Goal: Check status: Check status

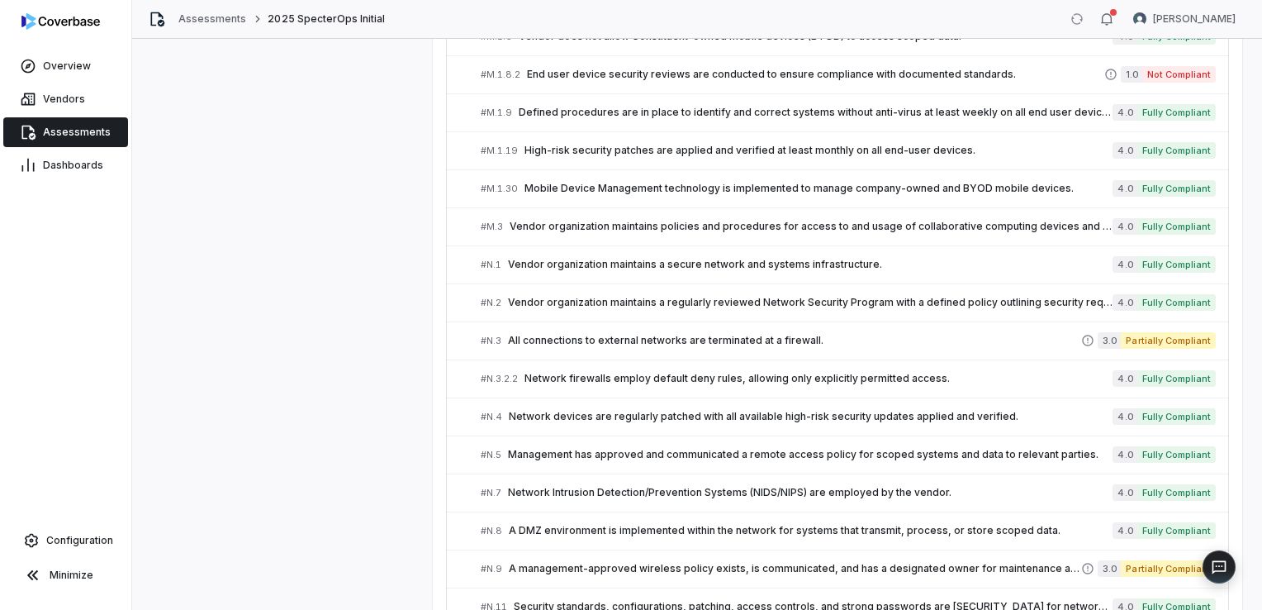
scroll to position [3866, 0]
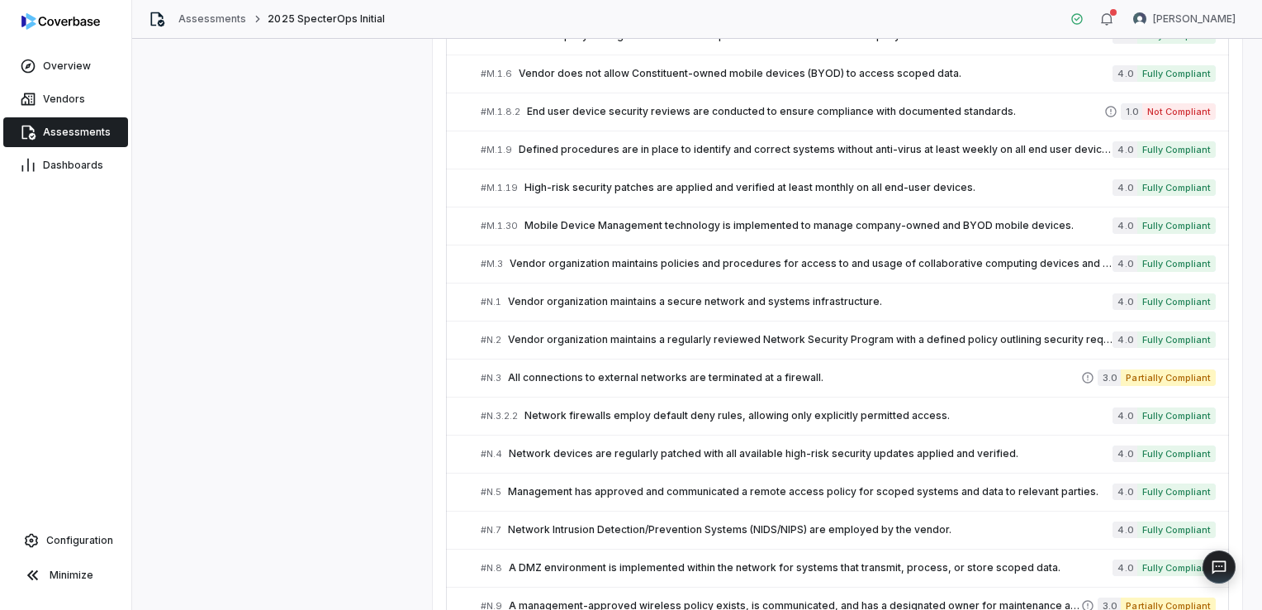
click at [93, 129] on span "Assessments" at bounding box center [77, 132] width 68 height 13
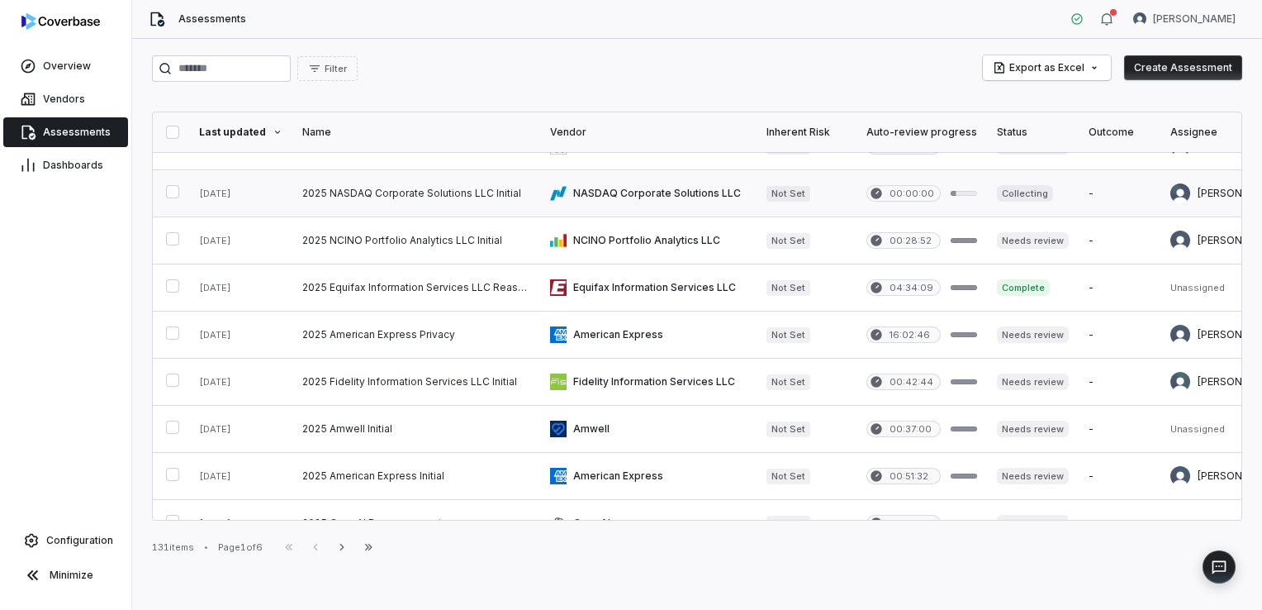
scroll to position [248, 0]
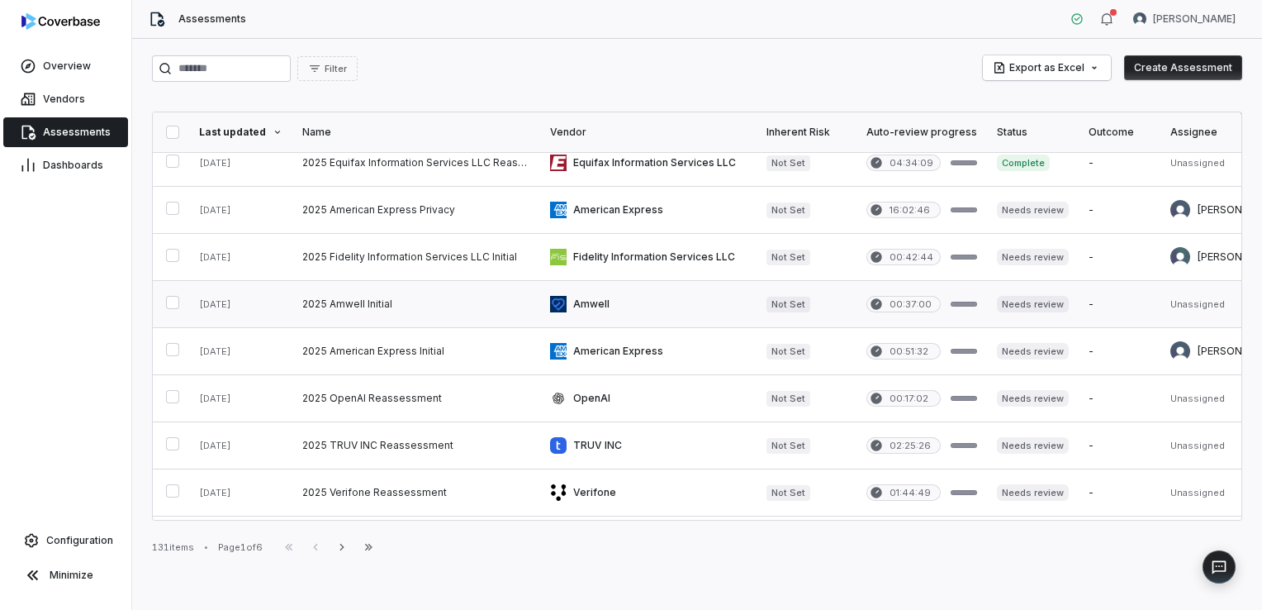
click at [335, 300] on link at bounding box center [416, 304] width 248 height 46
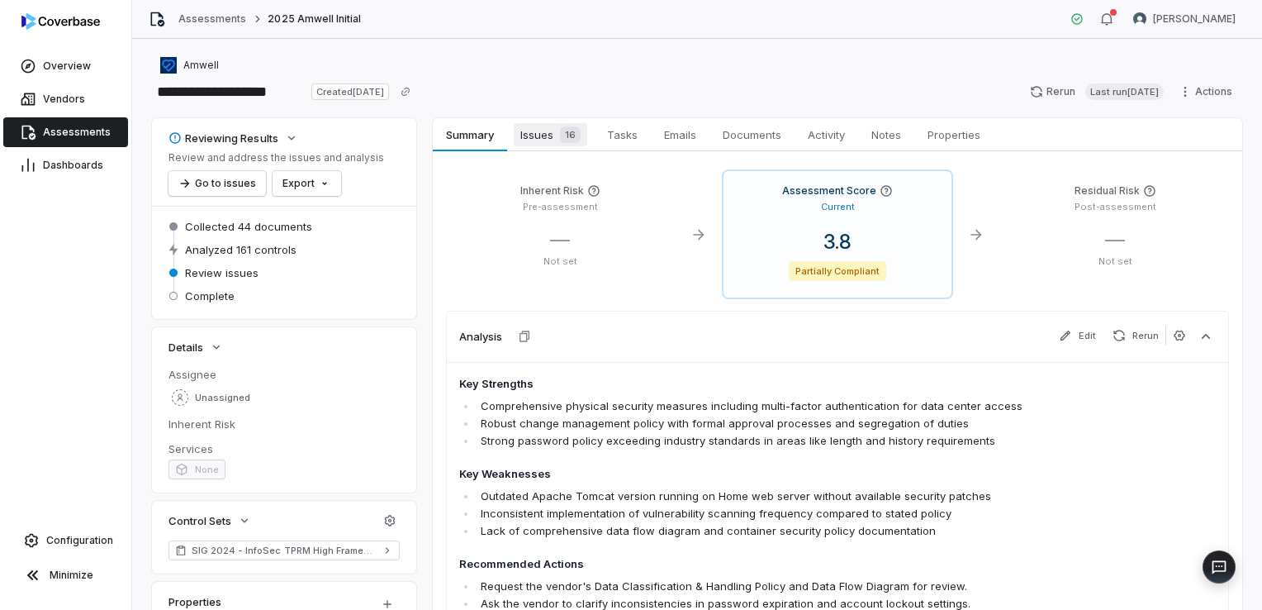
click at [547, 143] on span "Issues 16" at bounding box center [551, 134] width 74 height 23
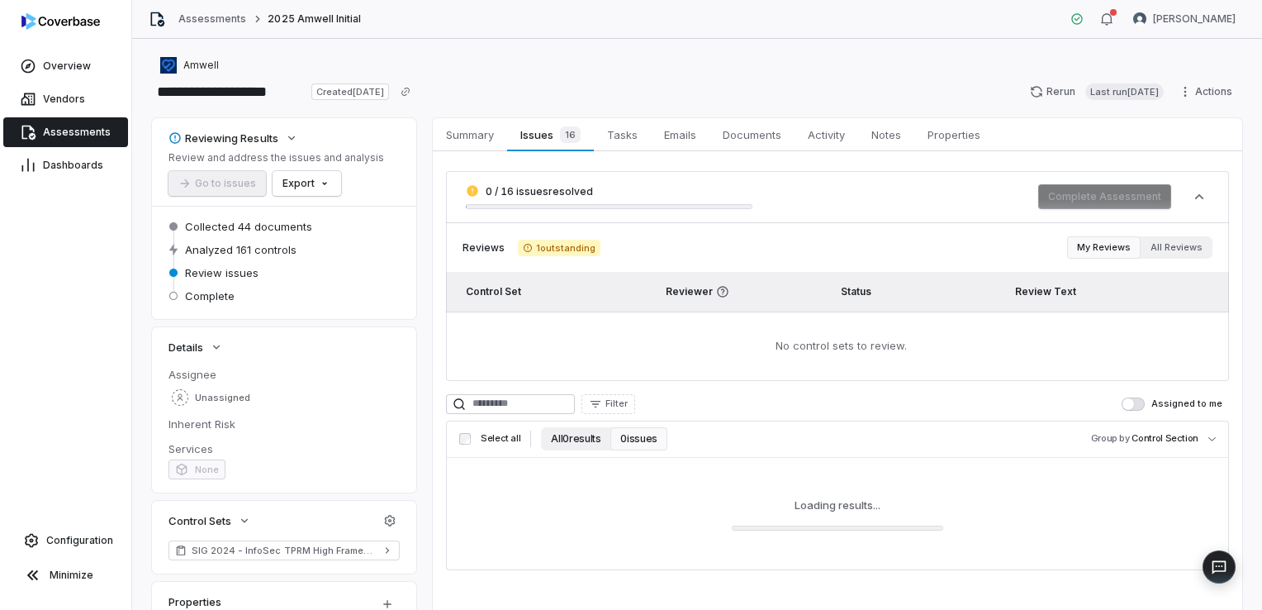
drag, startPoint x: 579, startPoint y: 438, endPoint x: 599, endPoint y: 448, distance: 22.2
click at [579, 438] on button "All 0 results" at bounding box center [575, 438] width 69 height 23
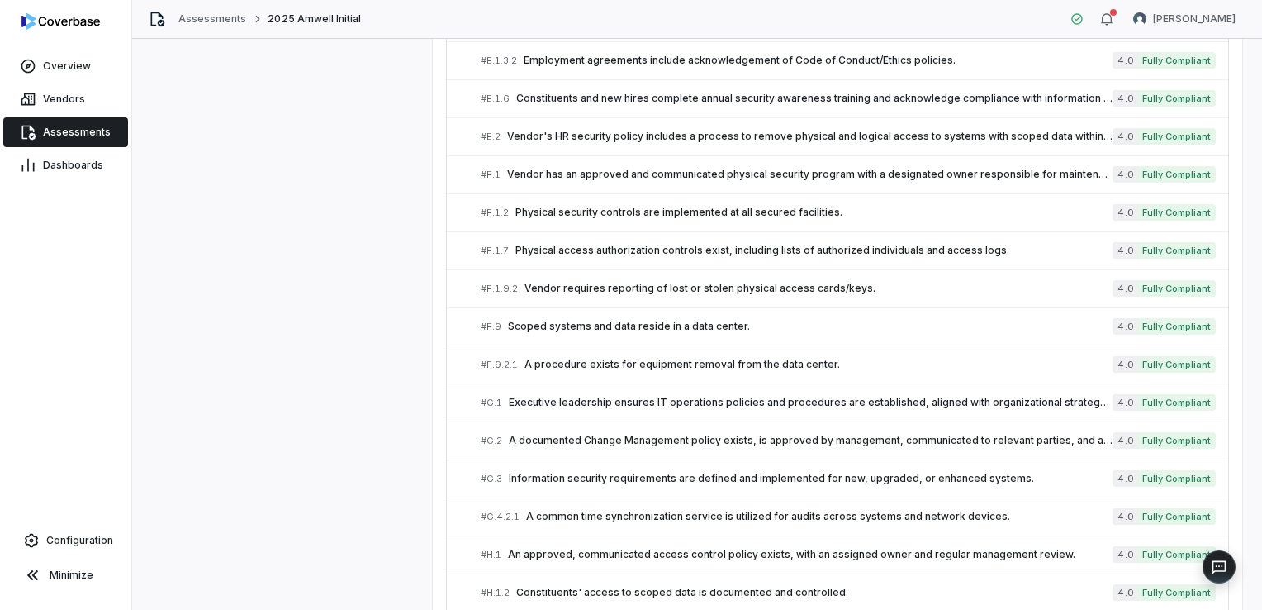
scroll to position [1900, 0]
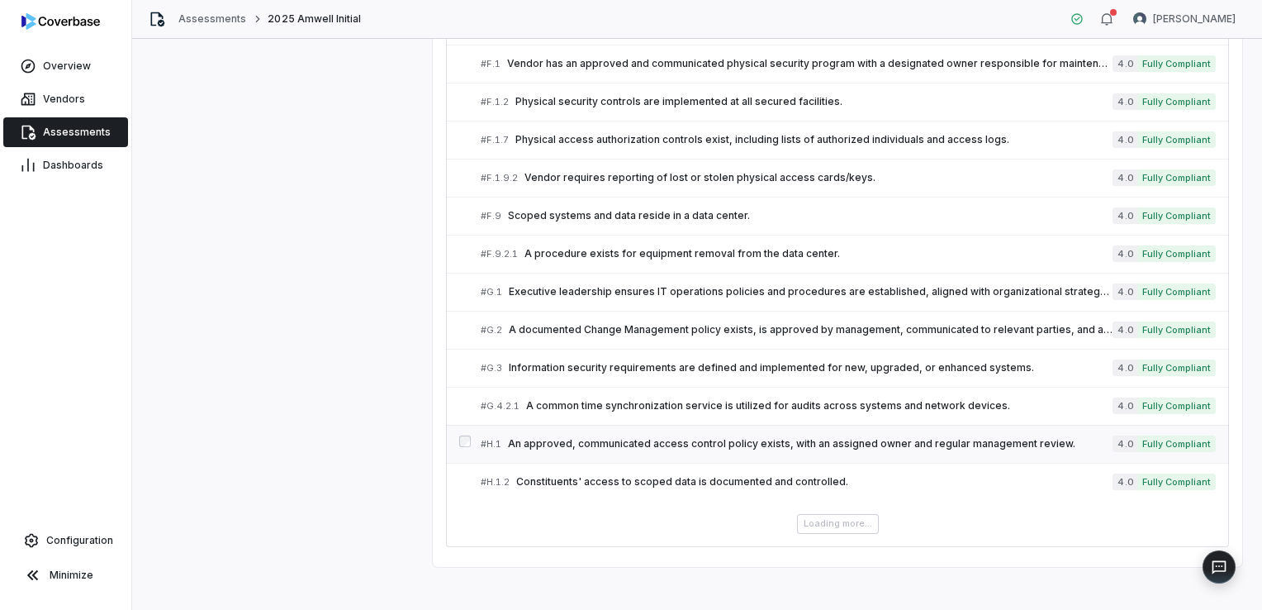
click at [668, 451] on link "# H.1 An approved, communicated access control policy exists, with an assigned …" at bounding box center [848, 443] width 735 height 37
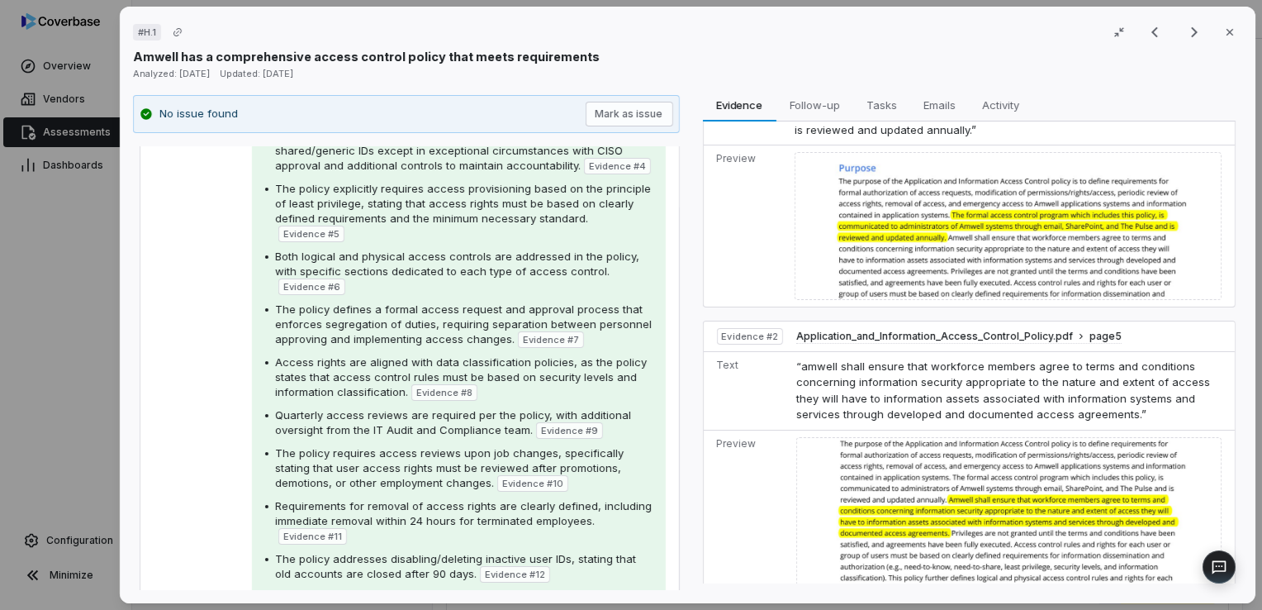
scroll to position [575, 0]
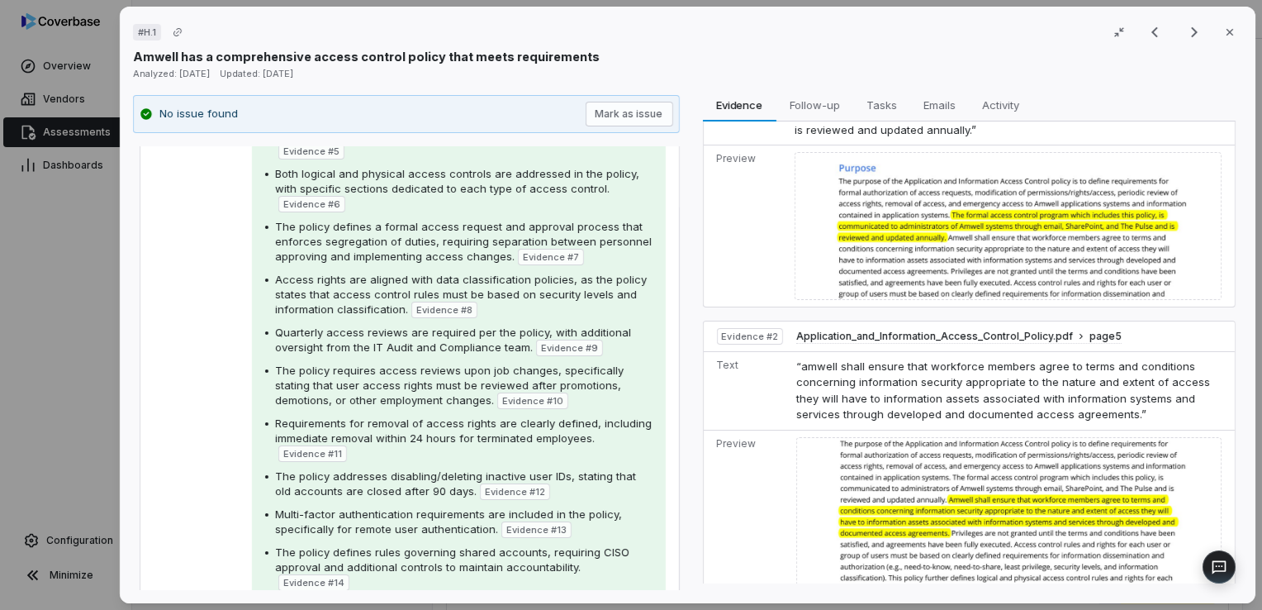
click at [703, 224] on td "Preview" at bounding box center [745, 225] width 84 height 161
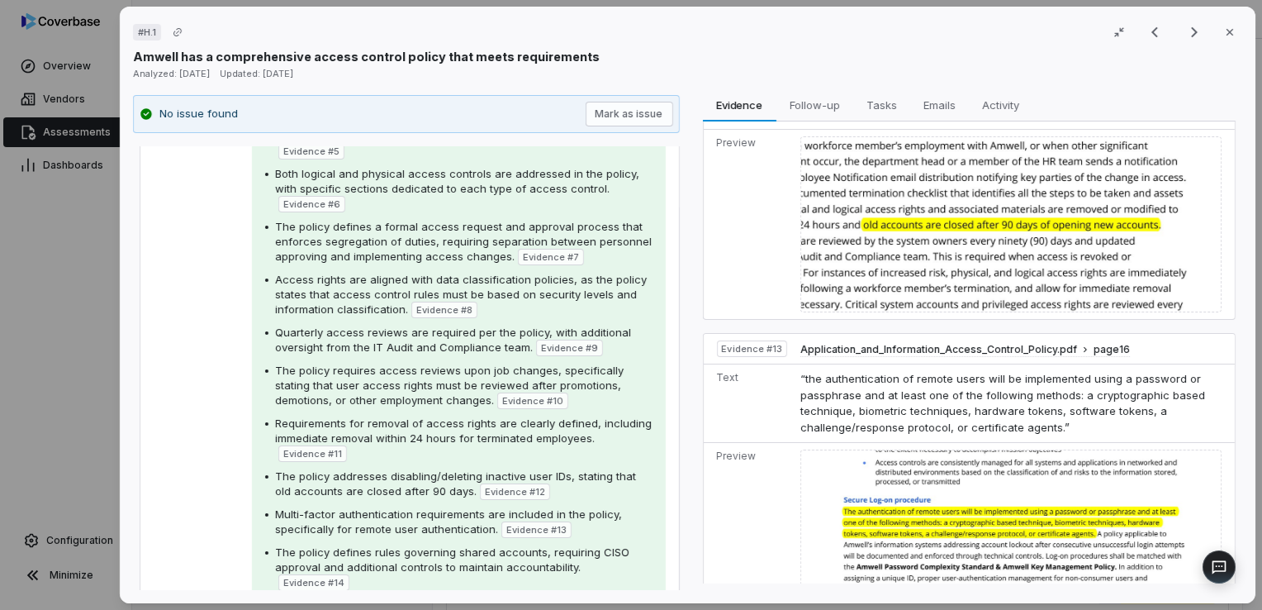
scroll to position [3219, 0]
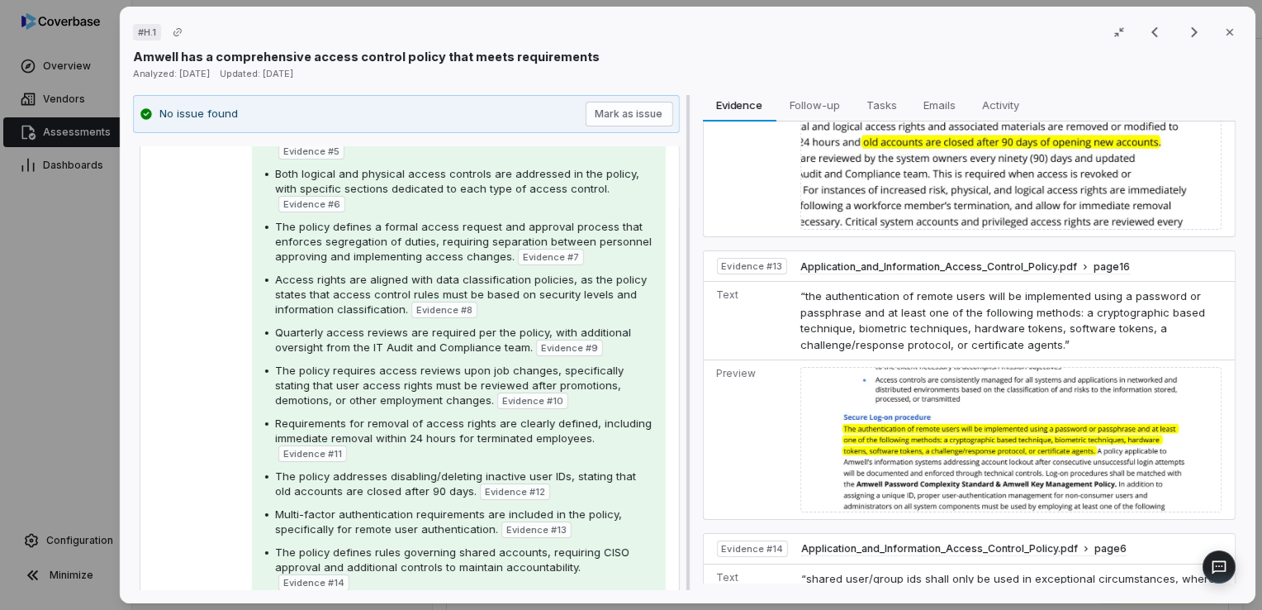
click at [682, 421] on div at bounding box center [687, 343] width 10 height 496
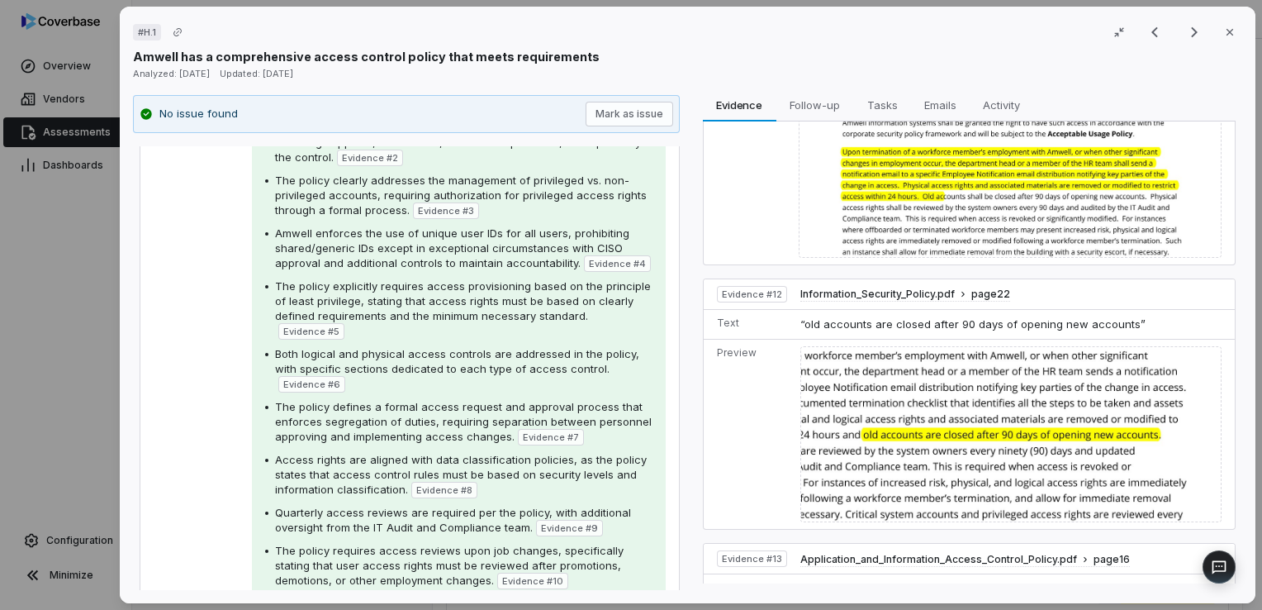
scroll to position [2806, 0]
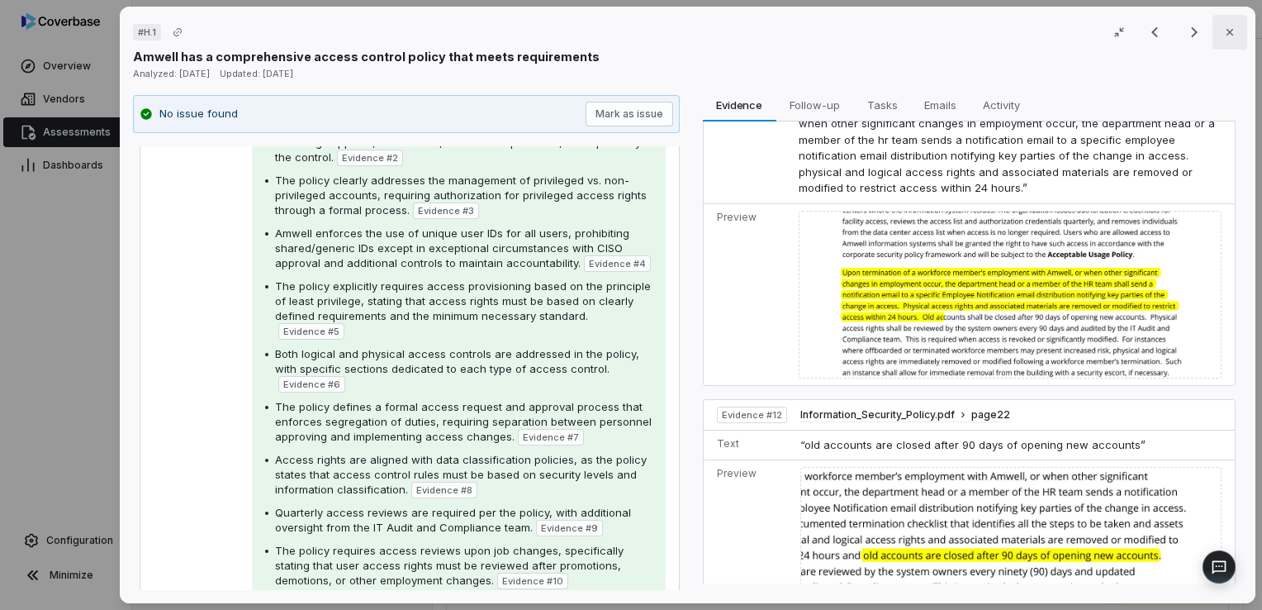
click at [1218, 42] on button "Close" at bounding box center [1230, 32] width 35 height 35
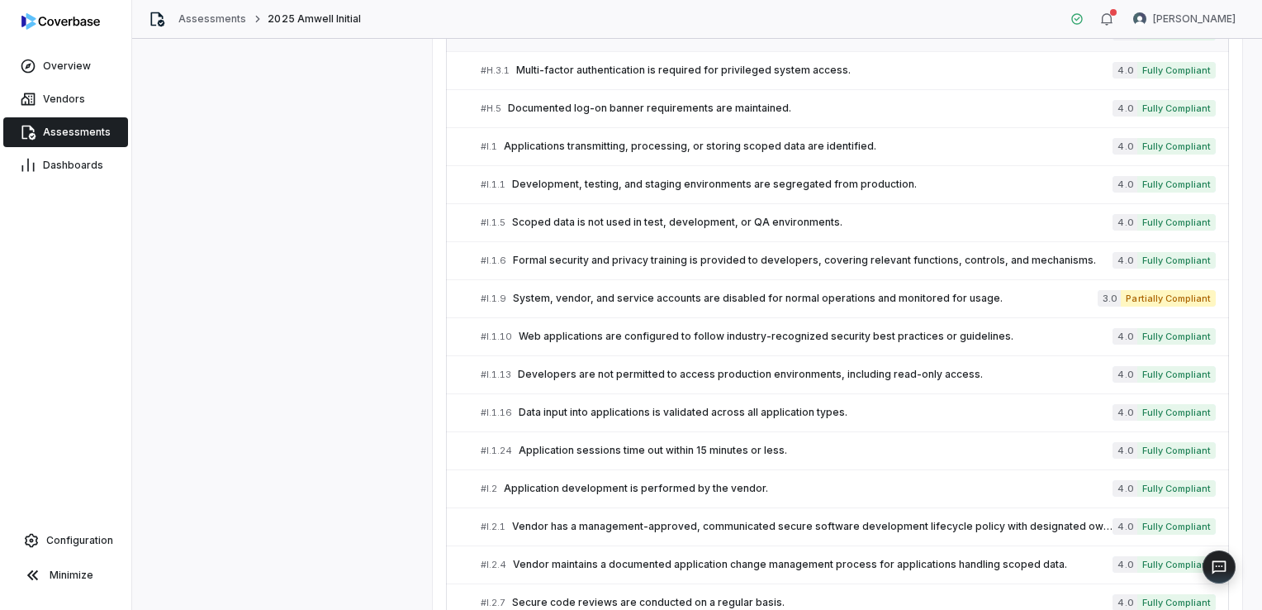
scroll to position [2478, 0]
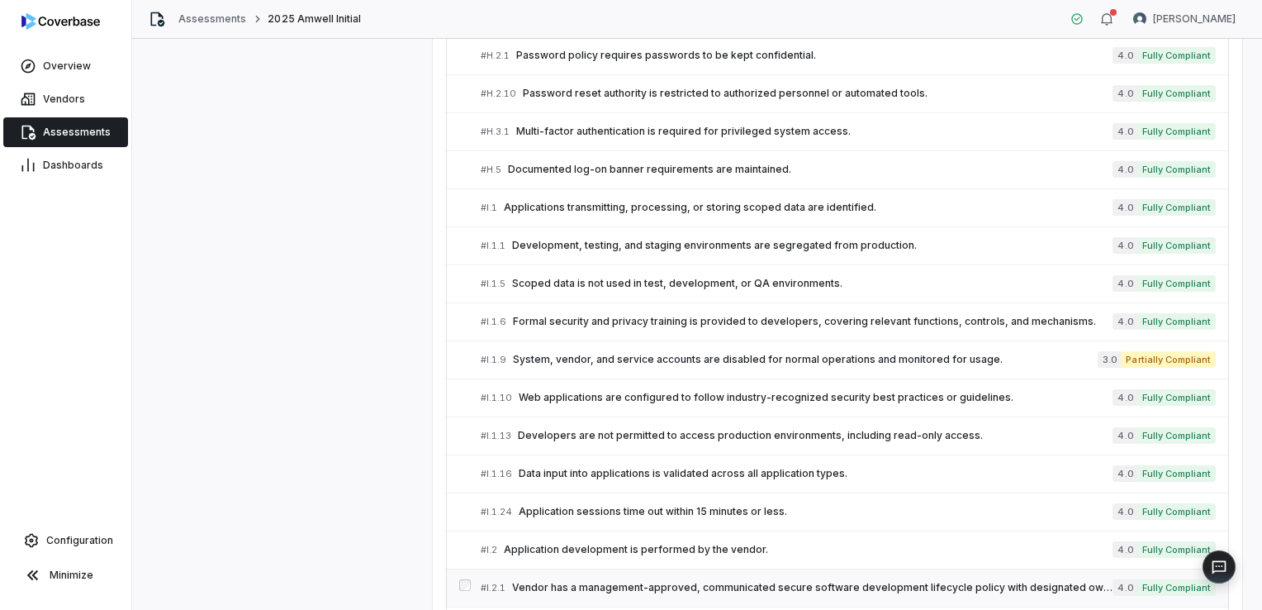
click at [572, 581] on span "Vendor has a management-approved, communicated secure software development life…" at bounding box center [812, 587] width 601 height 13
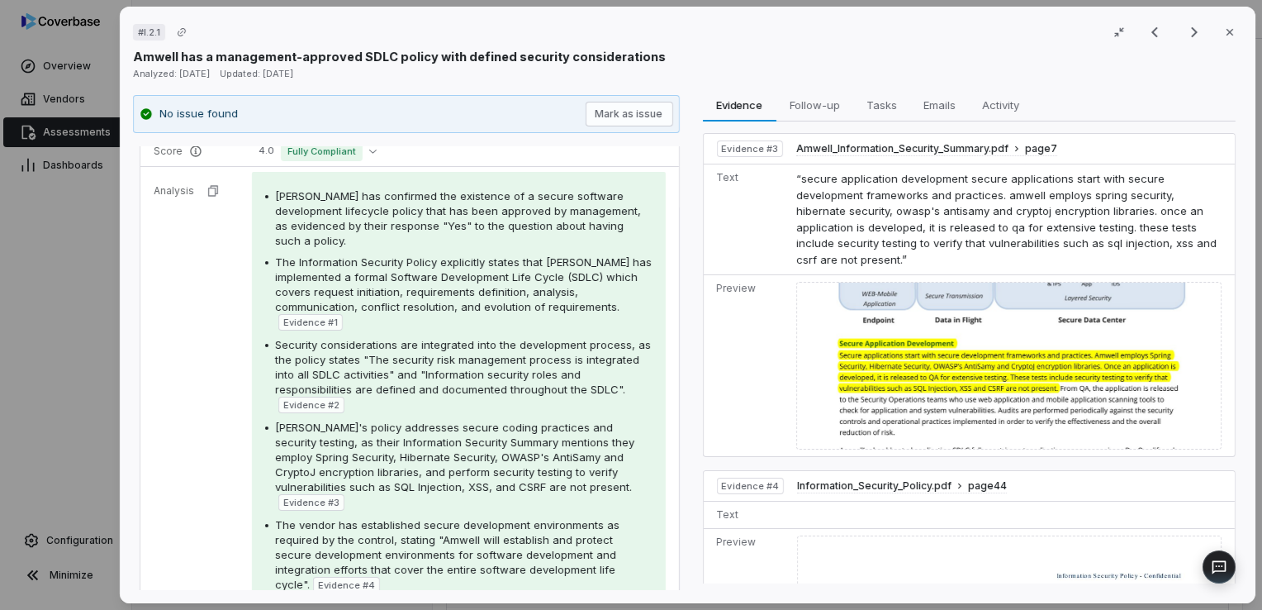
scroll to position [373, 0]
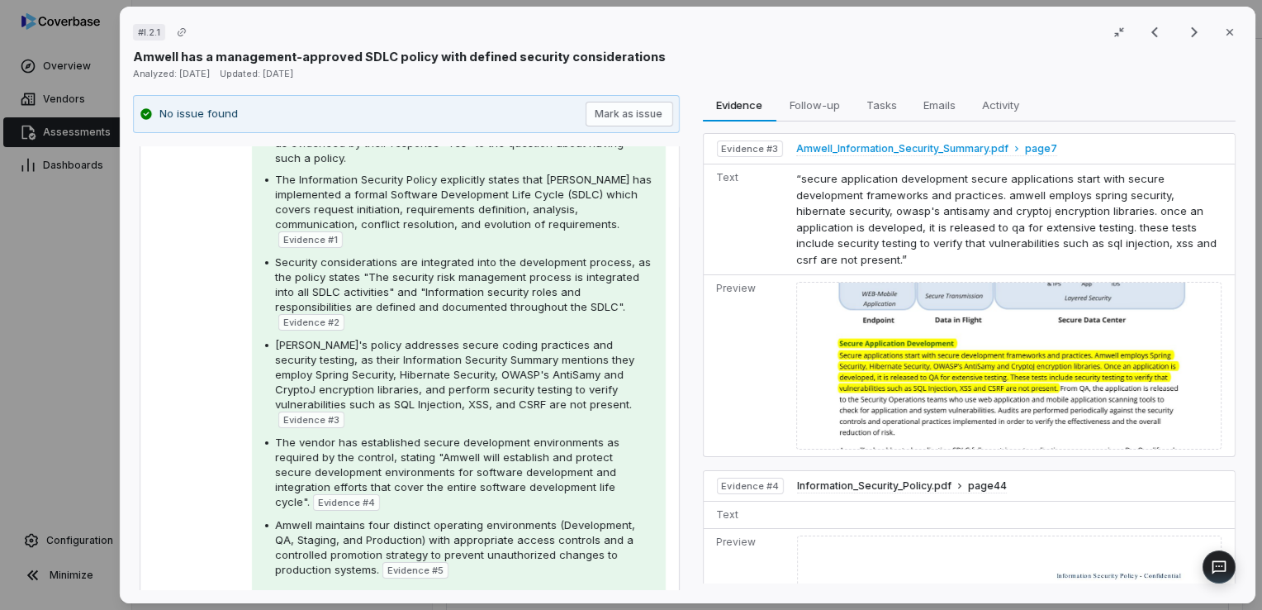
click at [849, 142] on span "Amwell_Information_Security_Summary.pdf" at bounding box center [902, 148] width 212 height 13
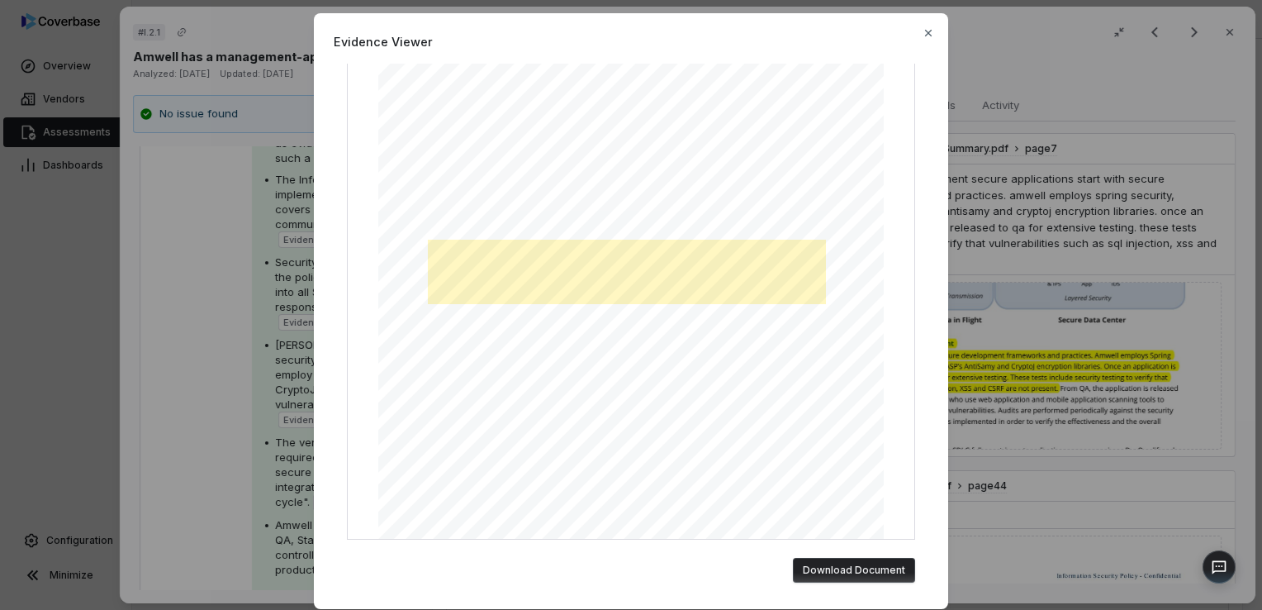
scroll to position [50, 0]
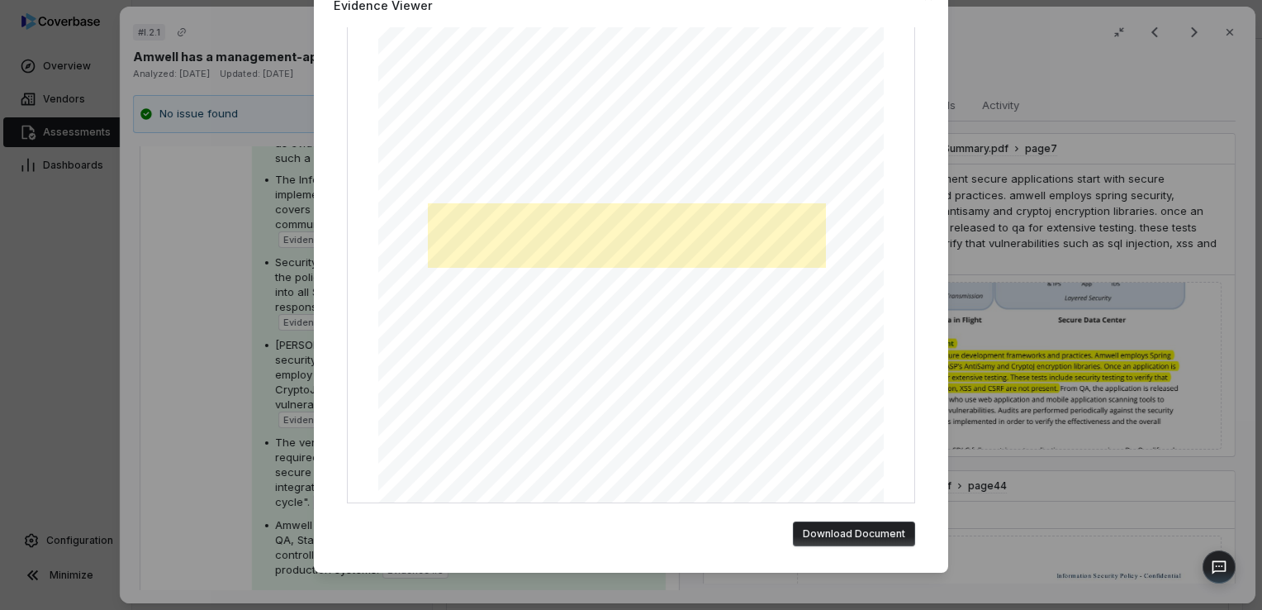
click at [867, 540] on button "Download Document" at bounding box center [854, 533] width 122 height 25
drag, startPoint x: 1019, startPoint y: 59, endPoint x: 1198, endPoint y: 36, distance: 179.8
click at [1019, 59] on div "Evidence Viewer "secure application development secure applications start with …" at bounding box center [631, 305] width 1262 height 610
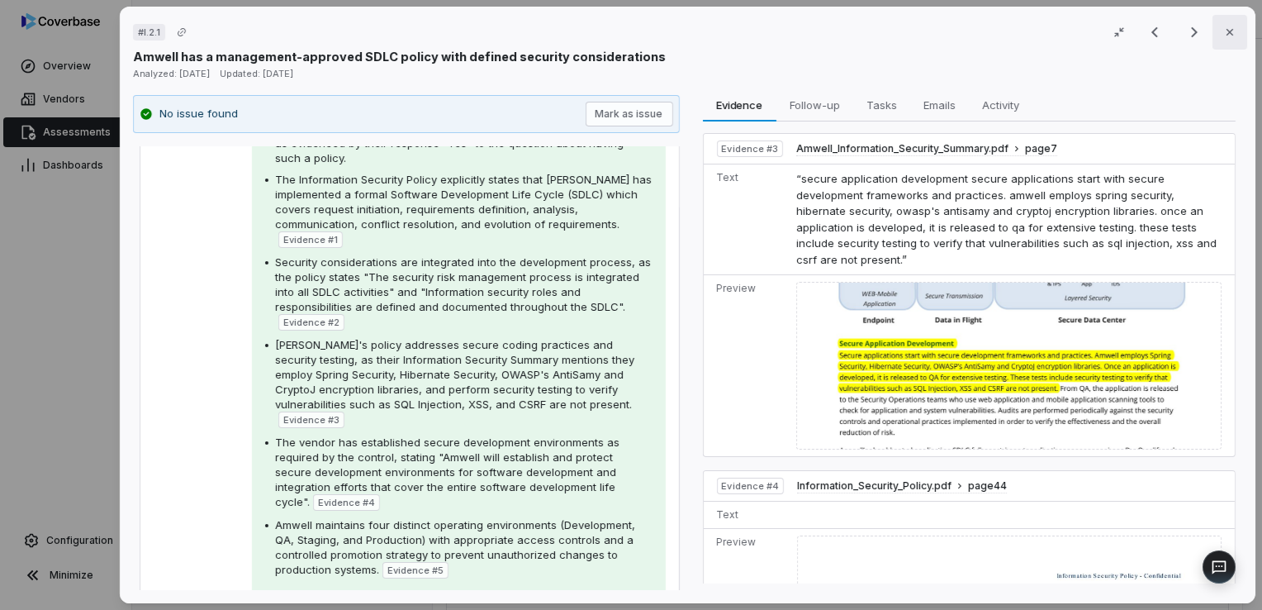
click at [1213, 35] on button "Close" at bounding box center [1230, 32] width 35 height 35
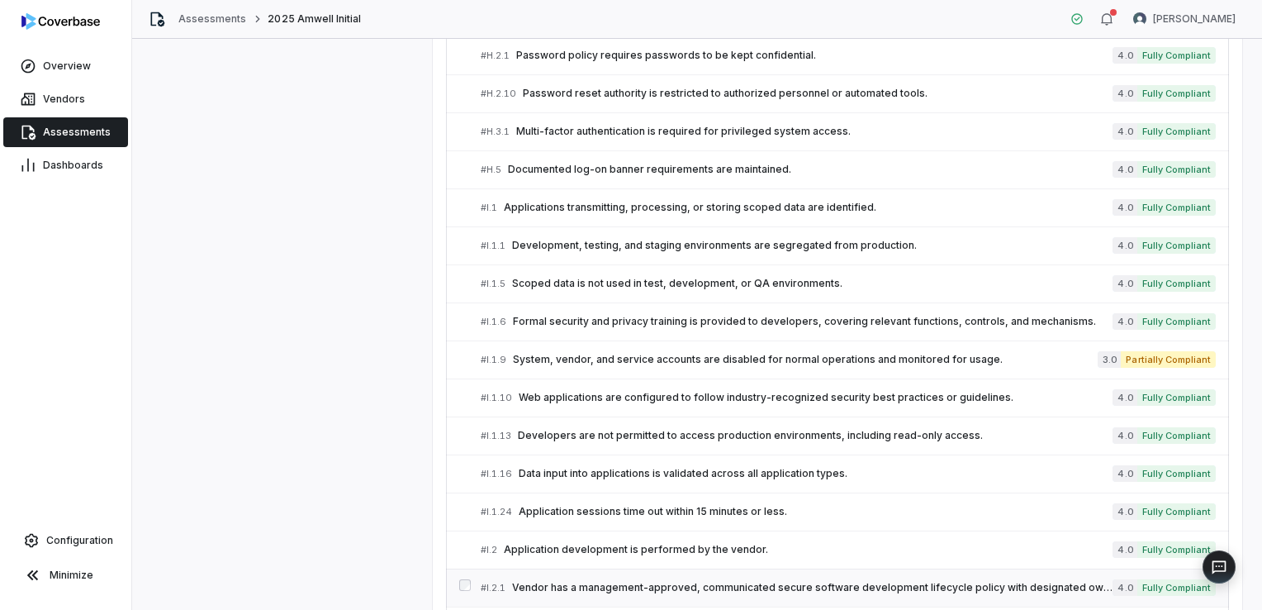
click at [648, 581] on span "Vendor has a management-approved, communicated secure software development life…" at bounding box center [812, 587] width 601 height 13
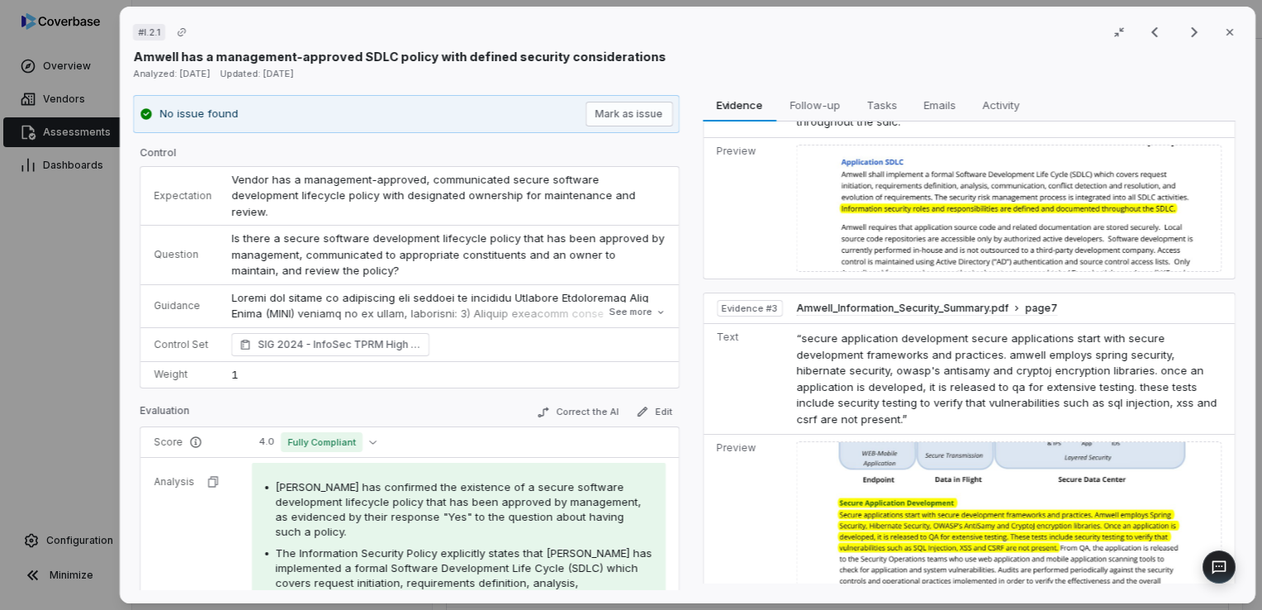
scroll to position [413, 0]
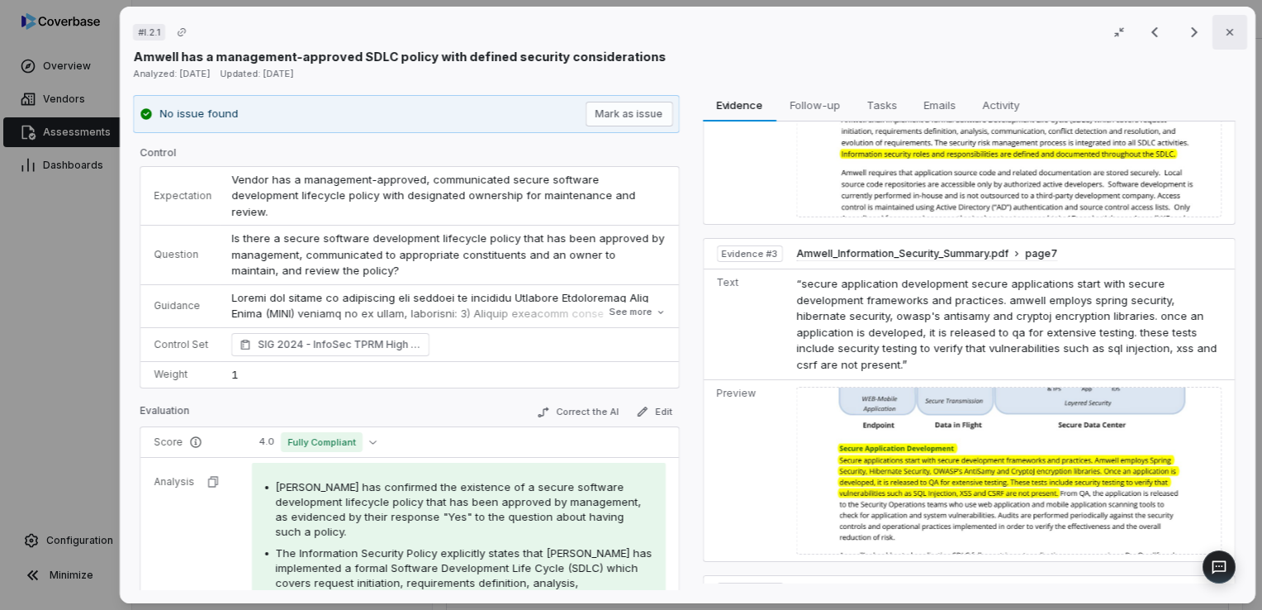
click at [1213, 40] on button "Close" at bounding box center [1230, 32] width 35 height 35
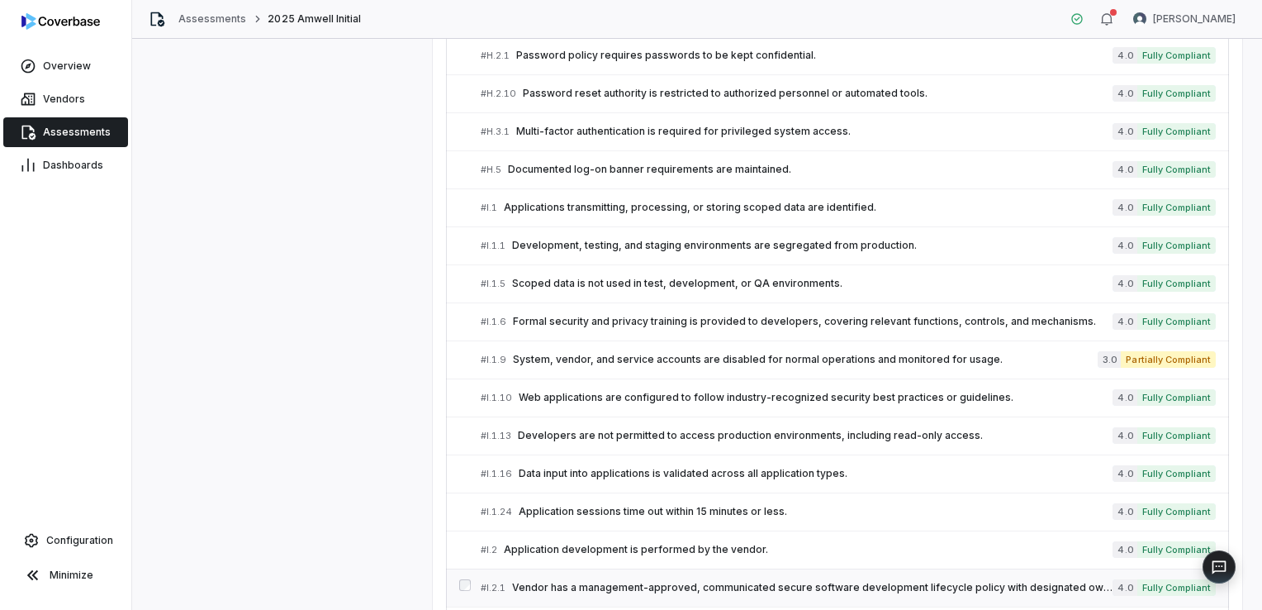
click at [586, 581] on span "Vendor has a management-approved, communicated secure software development life…" at bounding box center [812, 587] width 601 height 13
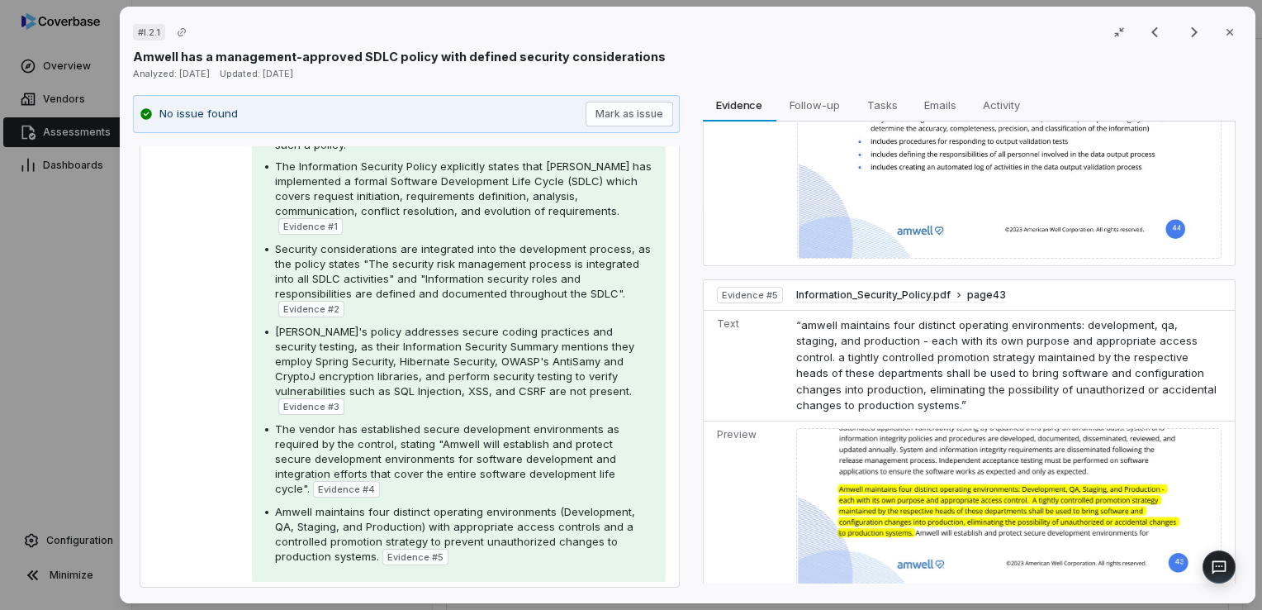
scroll to position [413, 0]
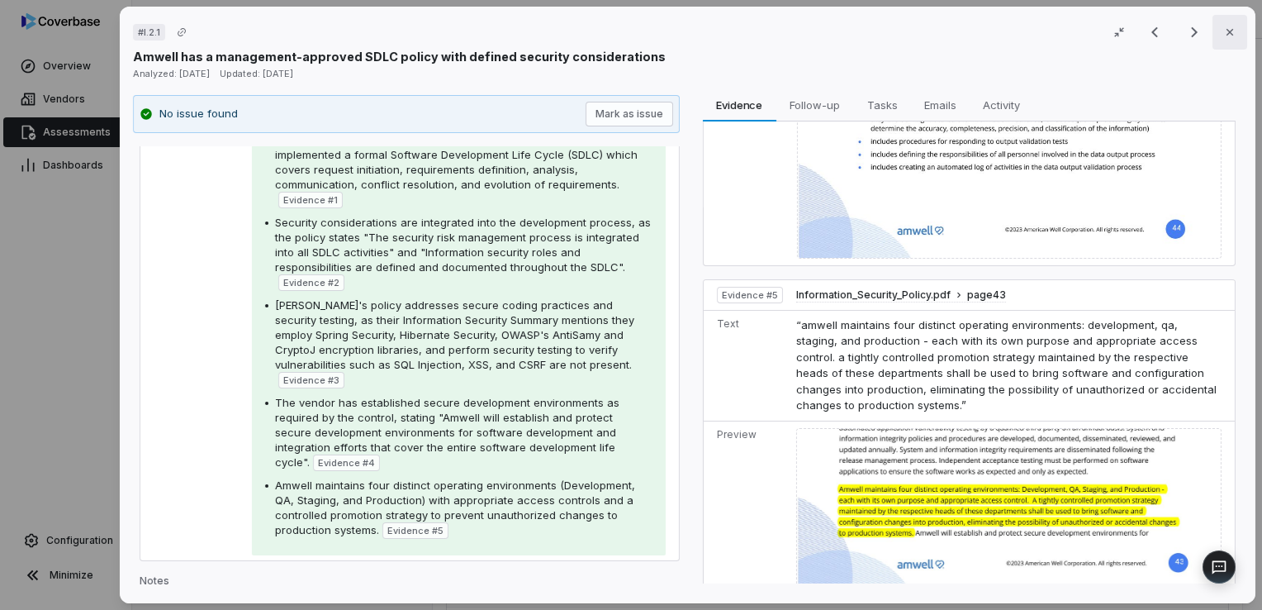
click at [1223, 32] on icon "button" at bounding box center [1229, 32] width 13 height 13
